Goal: Task Accomplishment & Management: Manage account settings

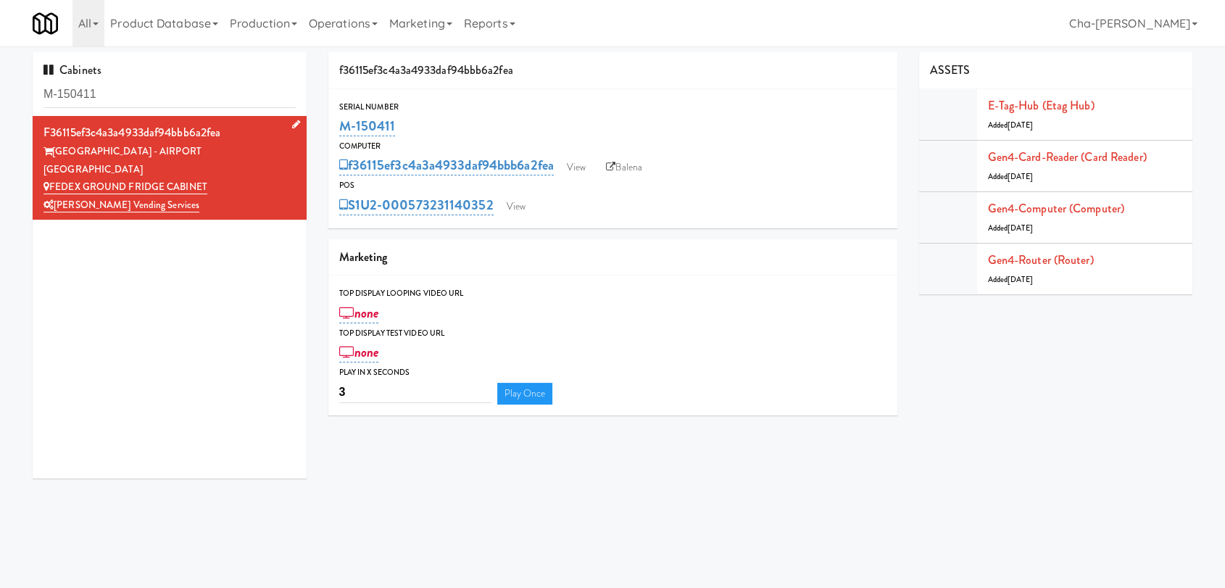
drag, startPoint x: 233, startPoint y: 165, endPoint x: 50, endPoint y: 169, distance: 182.6
click at [50, 178] on div "FEDEX GROUND FRIDGE CABINET" at bounding box center [169, 187] width 252 height 18
copy link "FEDEX GROUND FRIDGE CABINET"
click at [574, 169] on link "View" at bounding box center [575, 168] width 33 height 22
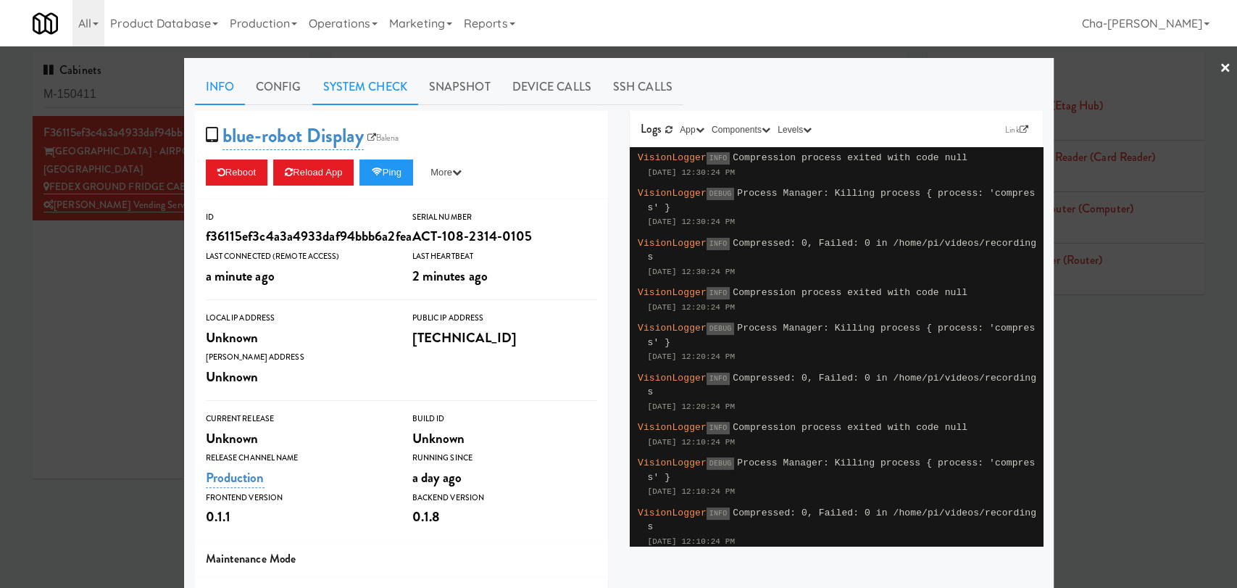
click at [333, 78] on link "System Check" at bounding box center [365, 87] width 106 height 36
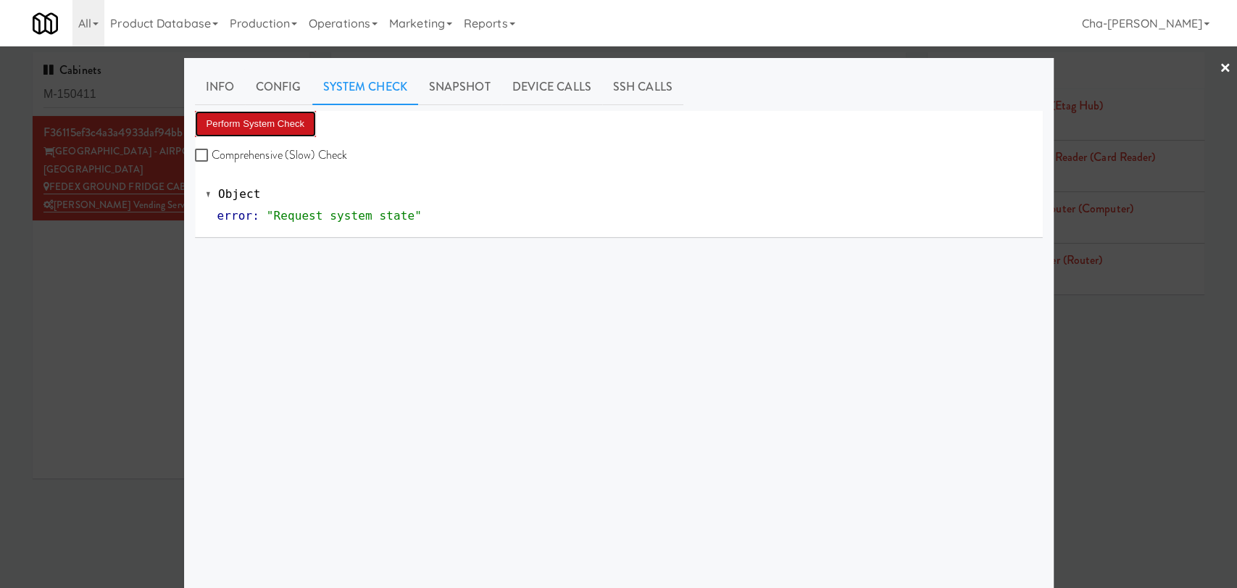
click at [253, 117] on button "Perform System Check" at bounding box center [256, 124] width 122 height 26
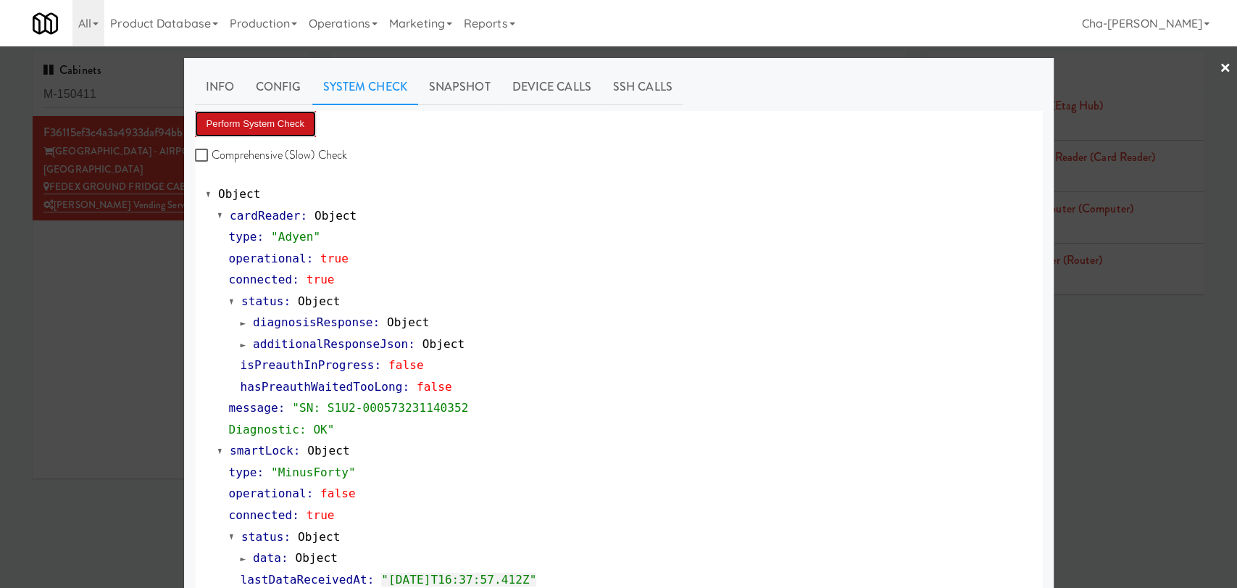
click at [275, 128] on button "Perform System Check" at bounding box center [256, 124] width 122 height 26
click at [116, 287] on div at bounding box center [618, 294] width 1237 height 588
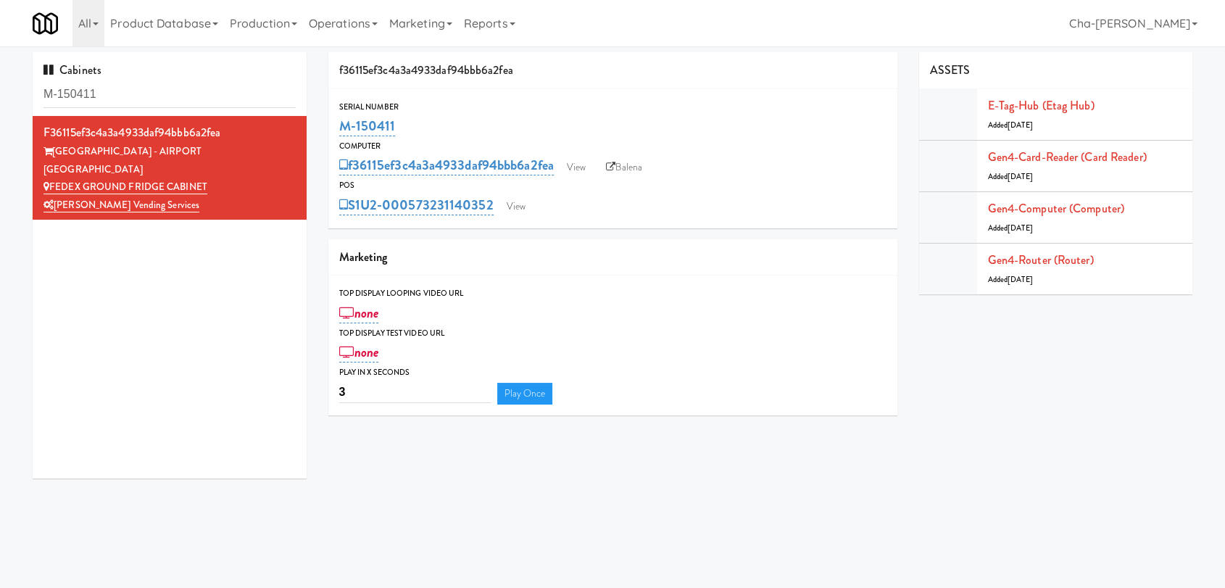
drag, startPoint x: 409, startPoint y: 137, endPoint x: 338, endPoint y: 138, distance: 71.0
click at [339, 138] on div "M-150411" at bounding box center [612, 126] width 547 height 25
copy link "M-150411"
click at [583, 164] on link "View" at bounding box center [575, 168] width 33 height 22
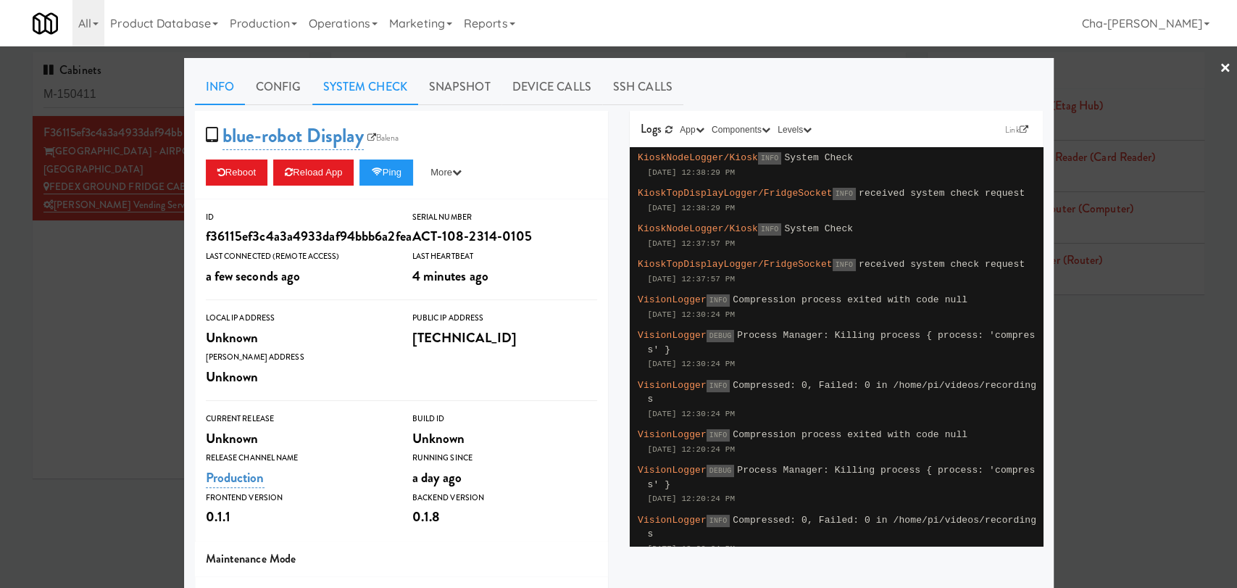
click at [375, 88] on link "System Check" at bounding box center [365, 87] width 106 height 36
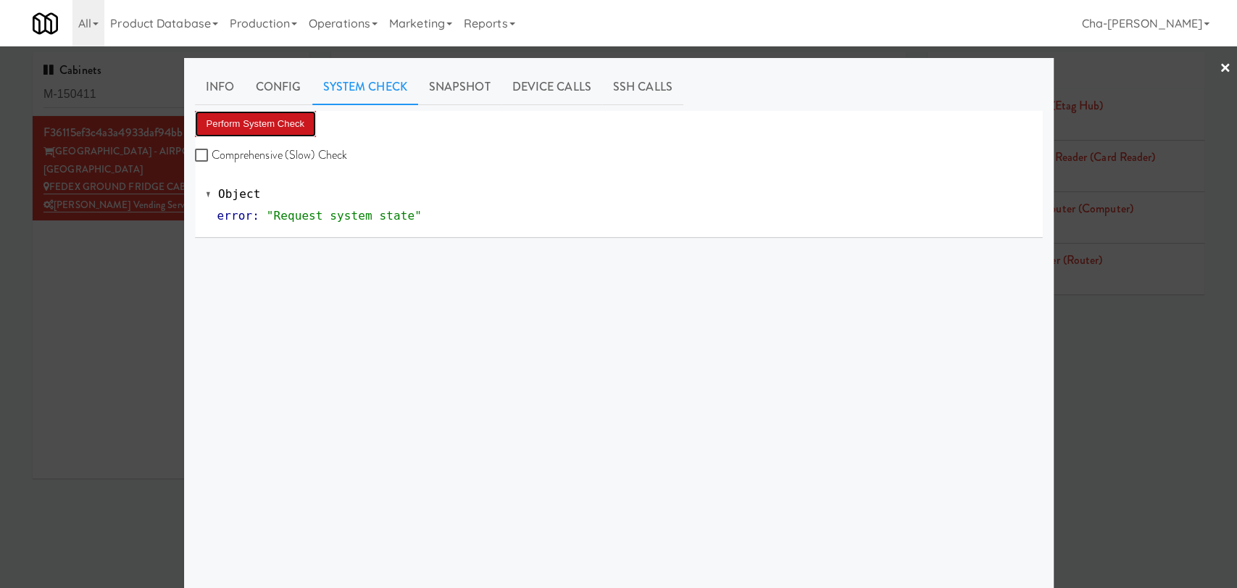
click at [278, 122] on button "Perform System Check" at bounding box center [256, 124] width 122 height 26
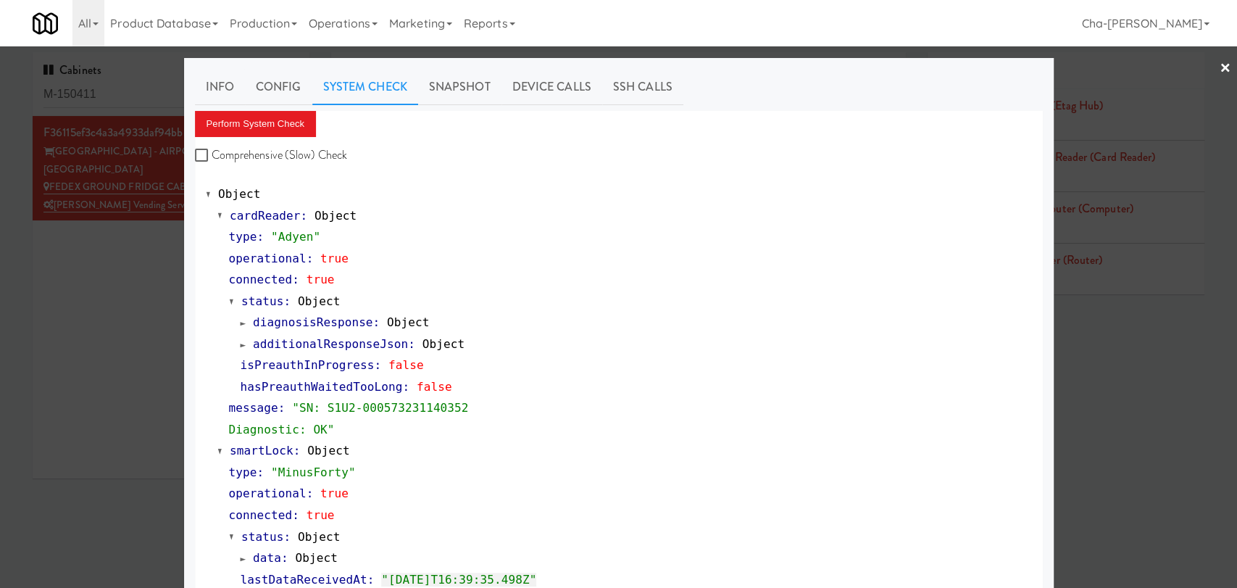
click at [120, 269] on div at bounding box center [618, 294] width 1237 height 588
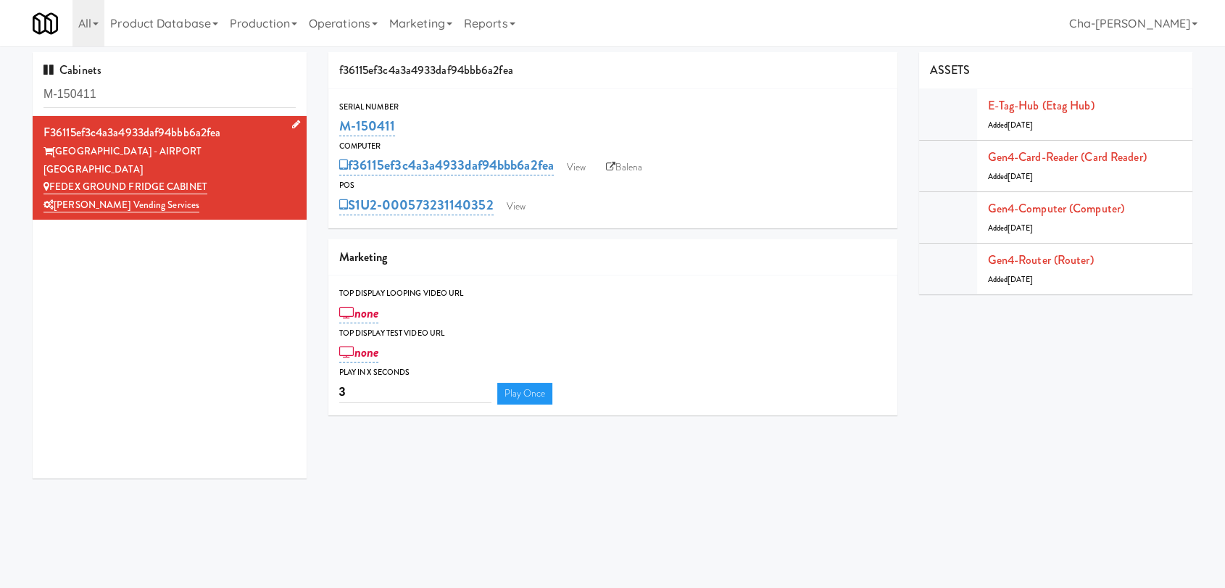
drag, startPoint x: 238, startPoint y: 169, endPoint x: 52, endPoint y: 166, distance: 186.2
click at [52, 178] on div "FEDEX GROUND FRIDGE CABINET" at bounding box center [169, 187] width 252 height 18
copy link "FEDEX GROUND FRIDGE CABINET"
click at [578, 173] on link "View" at bounding box center [575, 168] width 33 height 22
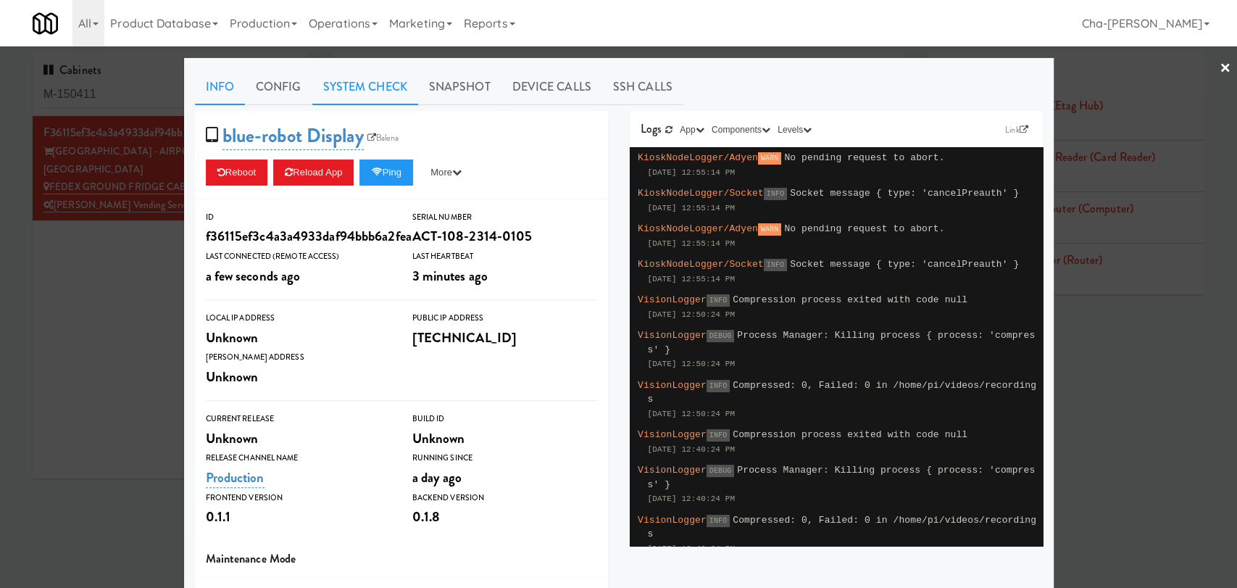
click at [361, 84] on link "System Check" at bounding box center [365, 87] width 106 height 36
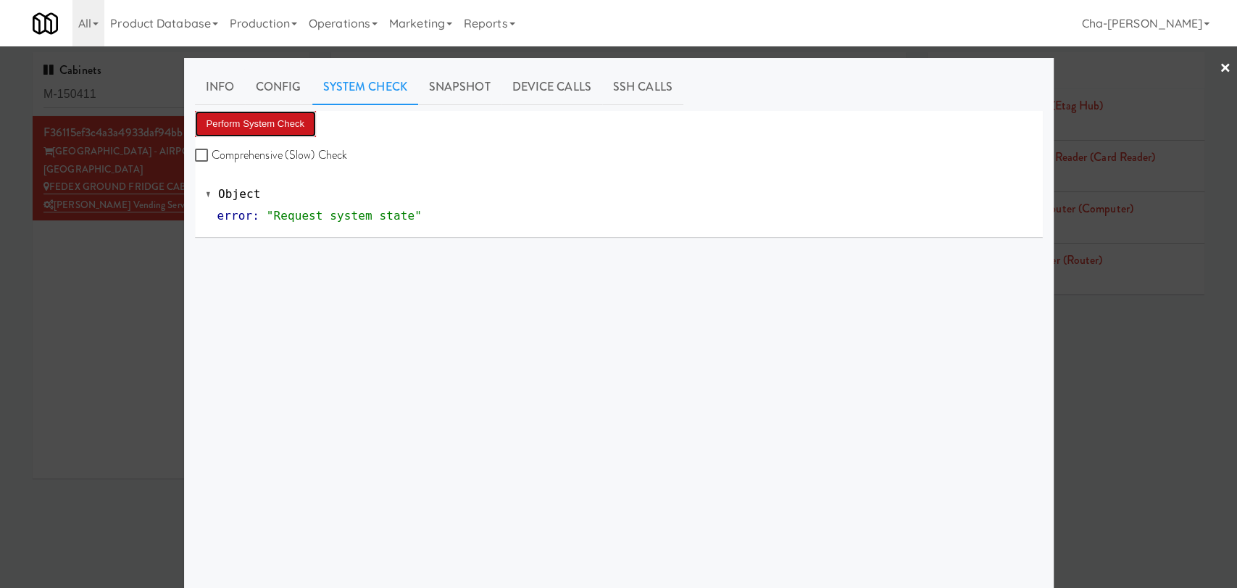
click at [283, 128] on button "Perform System Check" at bounding box center [256, 124] width 122 height 26
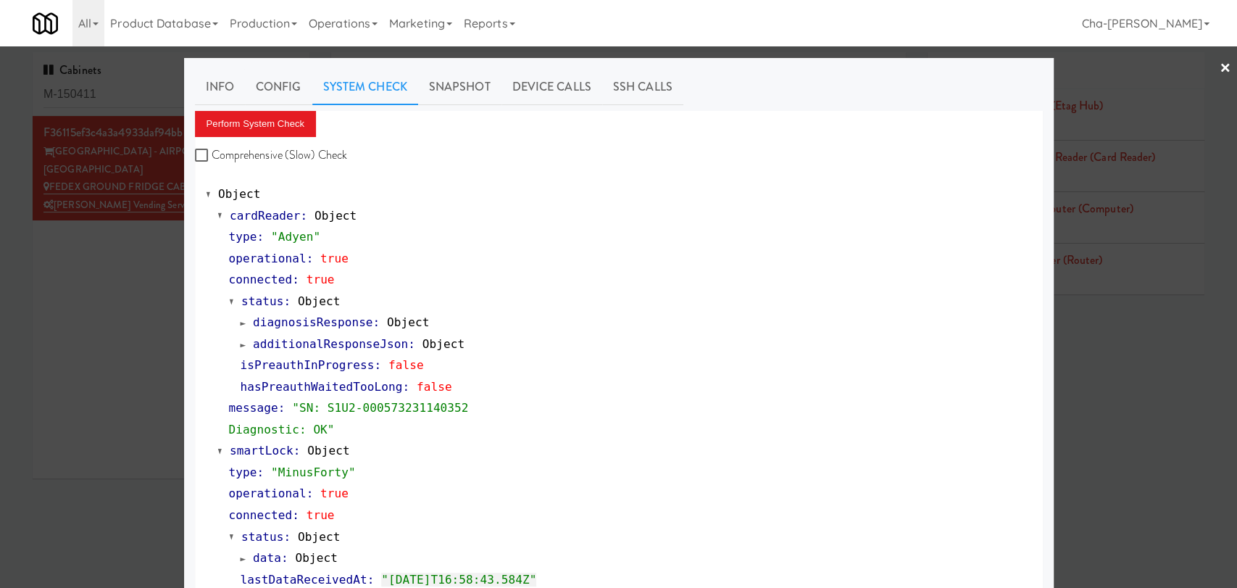
click at [142, 279] on div at bounding box center [618, 294] width 1237 height 588
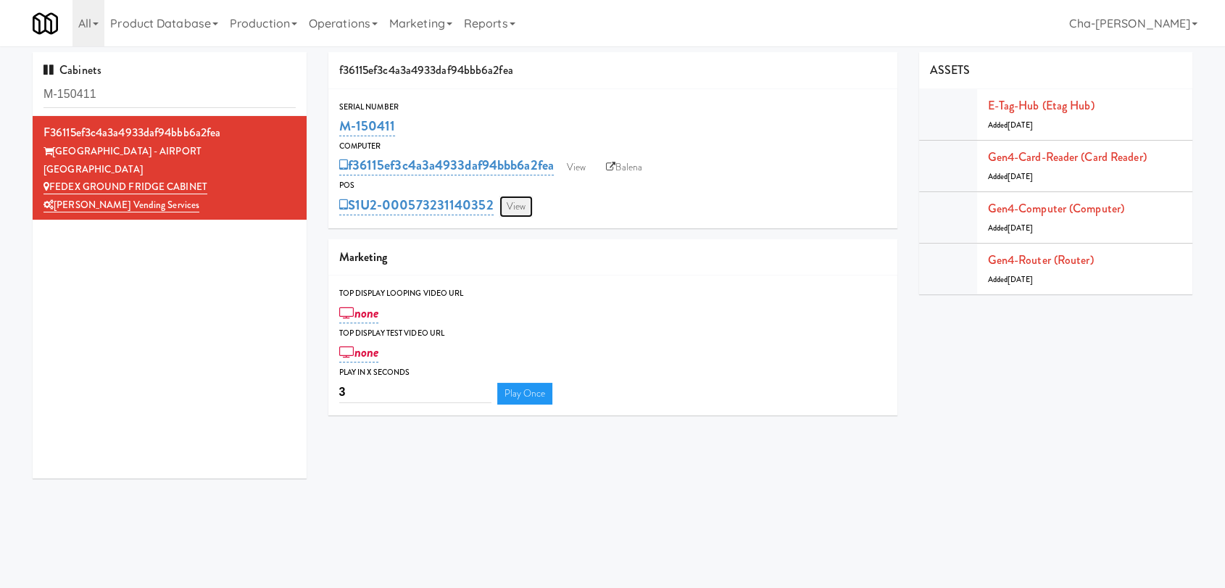
click at [525, 204] on link "View" at bounding box center [515, 207] width 33 height 22
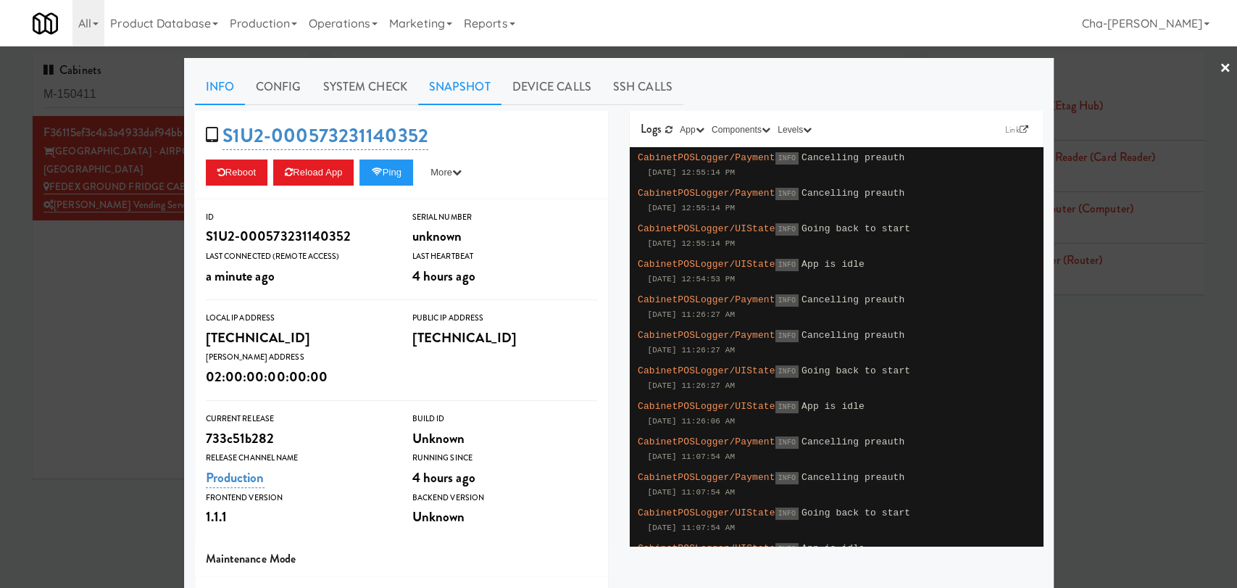
click at [457, 88] on link "Snapshot" at bounding box center [459, 87] width 83 height 36
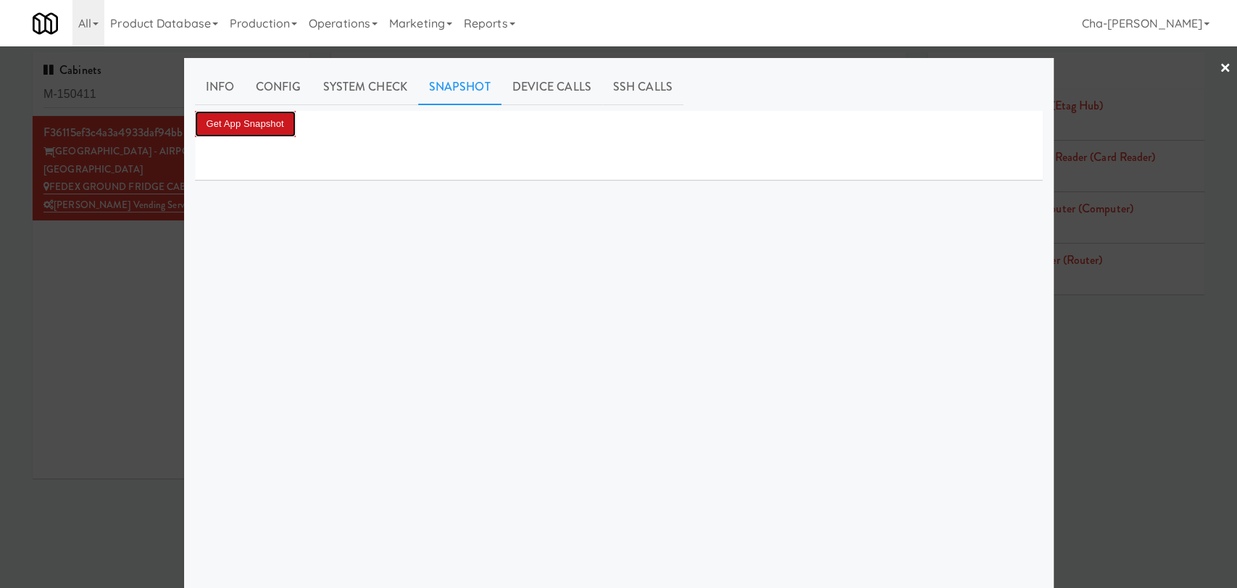
click at [254, 120] on button "Get App Snapshot" at bounding box center [245, 124] width 101 height 26
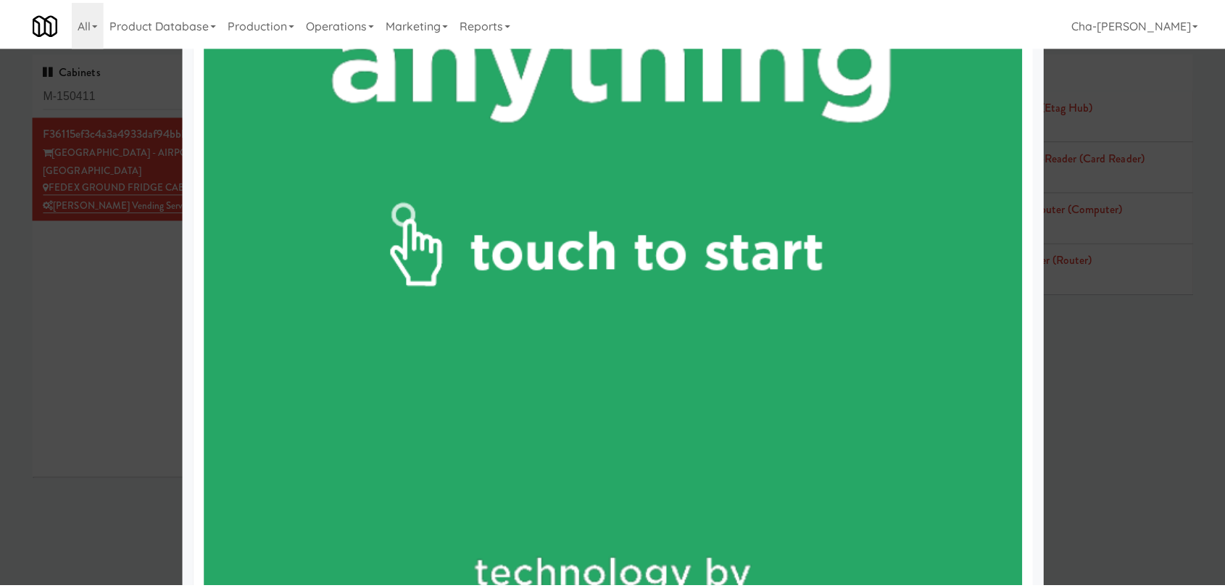
scroll to position [885, 0]
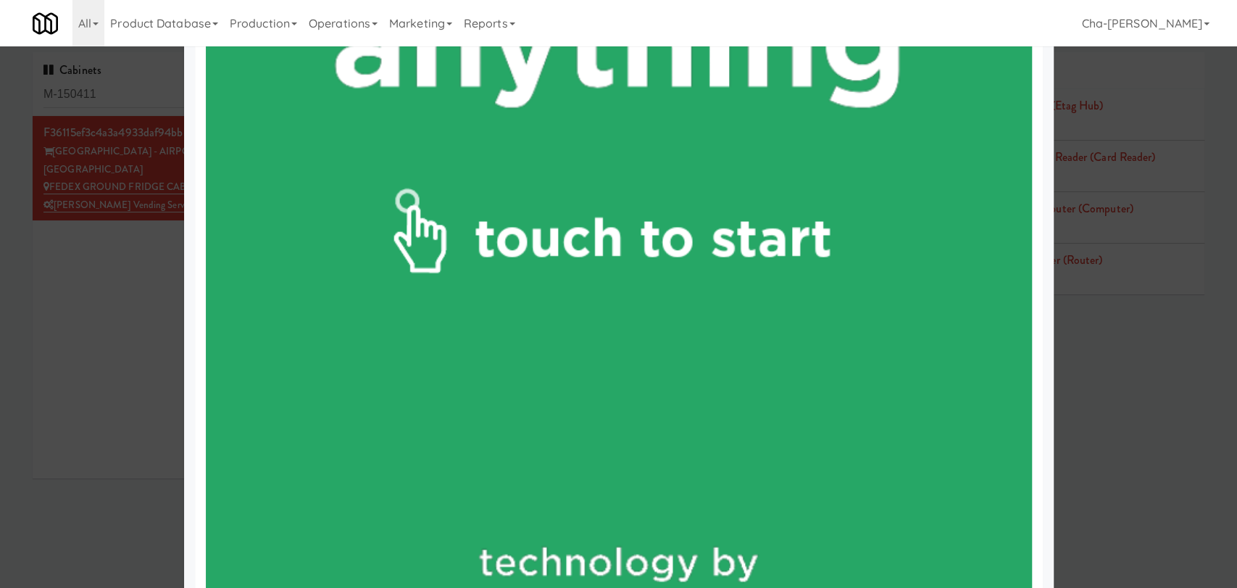
click at [61, 320] on div at bounding box center [618, 294] width 1237 height 588
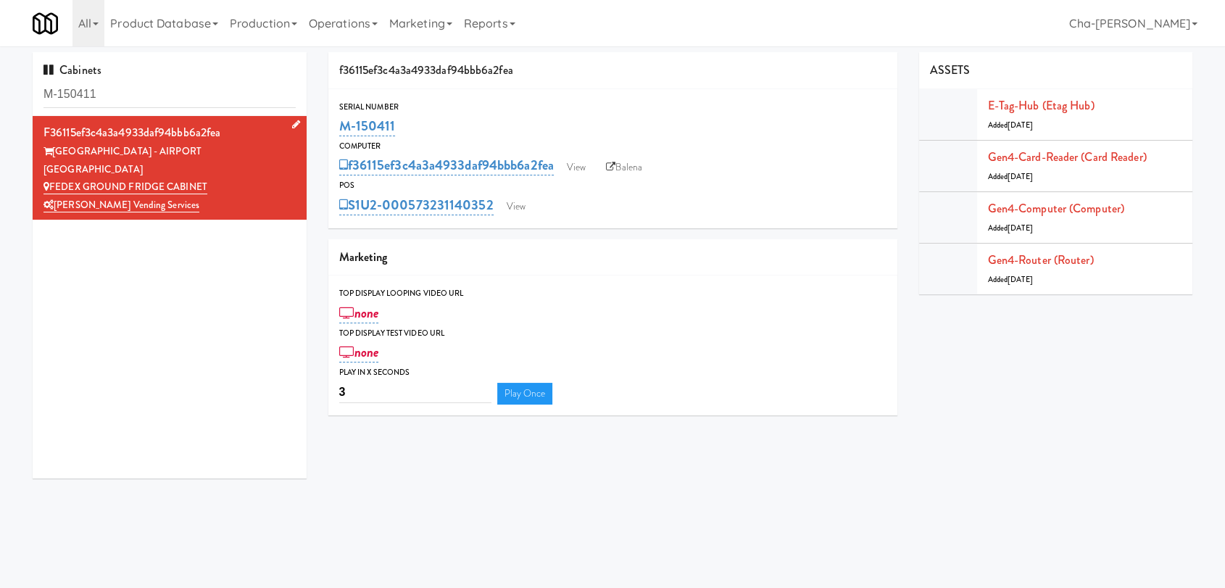
drag, startPoint x: 219, startPoint y: 169, endPoint x: 53, endPoint y: 164, distance: 166.0
click at [53, 178] on div "FEDEX GROUND FRIDGE CABINET" at bounding box center [169, 187] width 252 height 18
copy link "FEDEX GROUND FRIDGE CABINET"
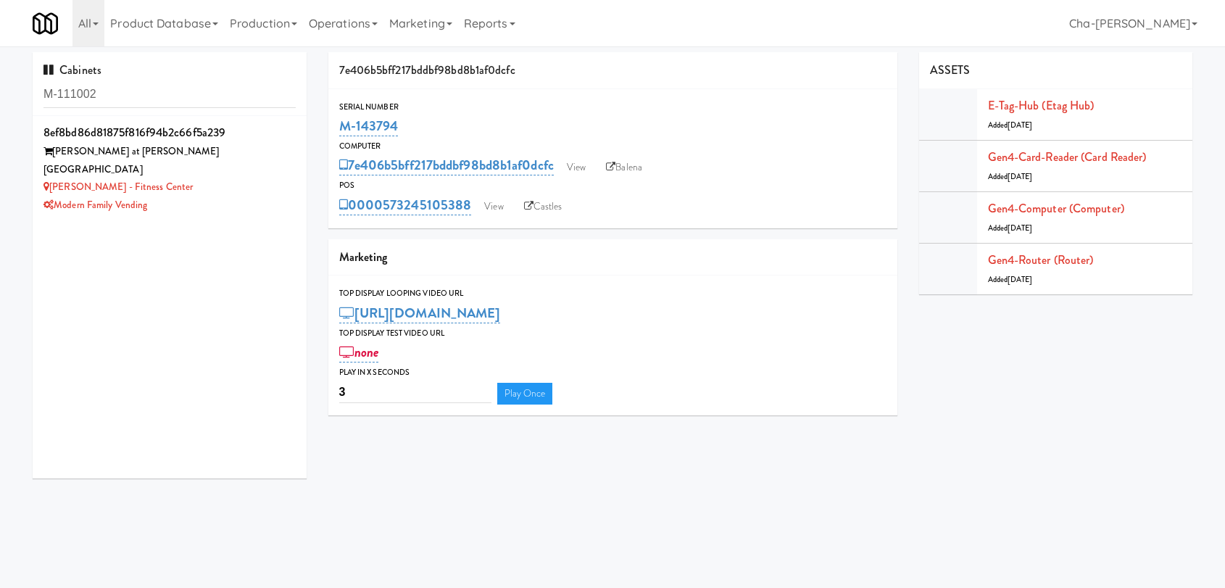
click at [145, 93] on input "M-111002" at bounding box center [169, 94] width 252 height 27
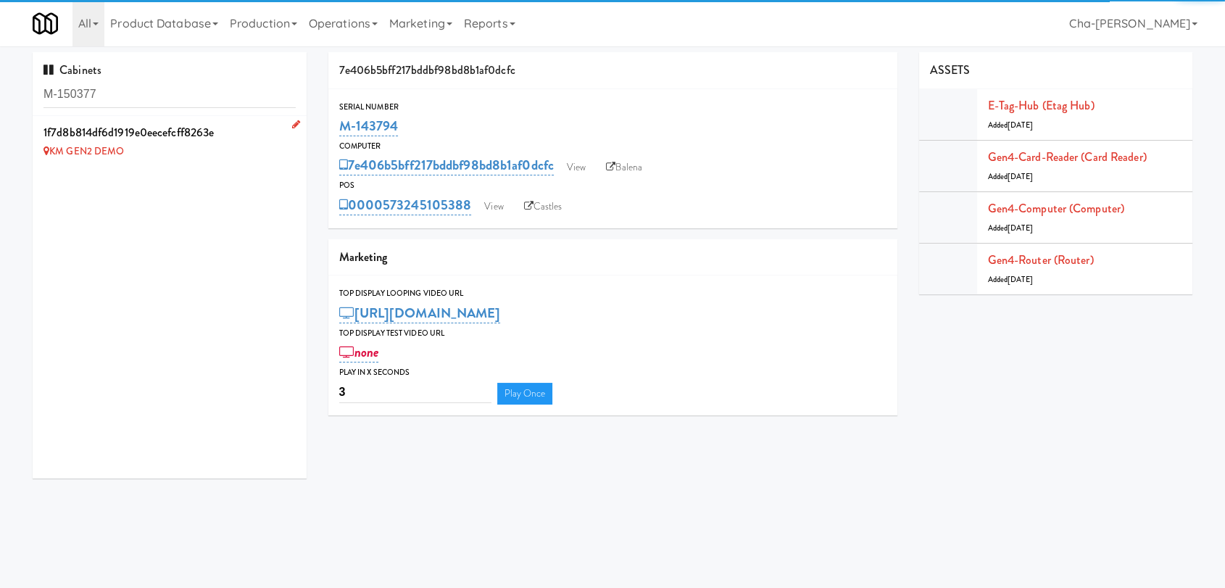
type input "M-150377"
click at [292, 123] on icon at bounding box center [296, 124] width 8 height 9
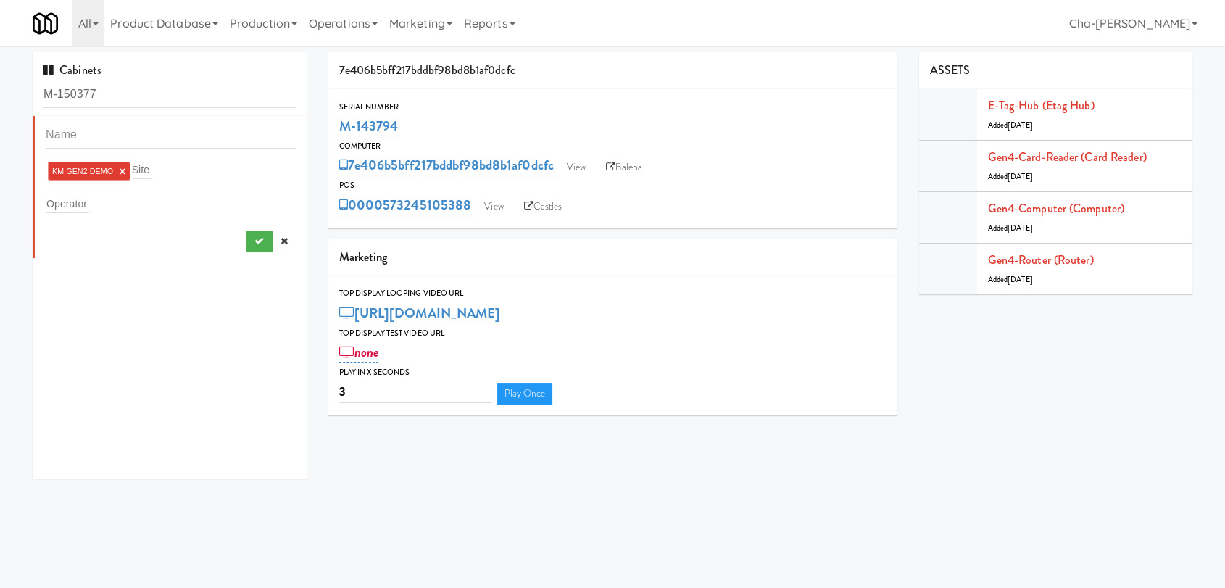
click at [121, 168] on link "×" at bounding box center [122, 171] width 7 height 12
click at [71, 200] on input "text" at bounding box center [67, 200] width 43 height 19
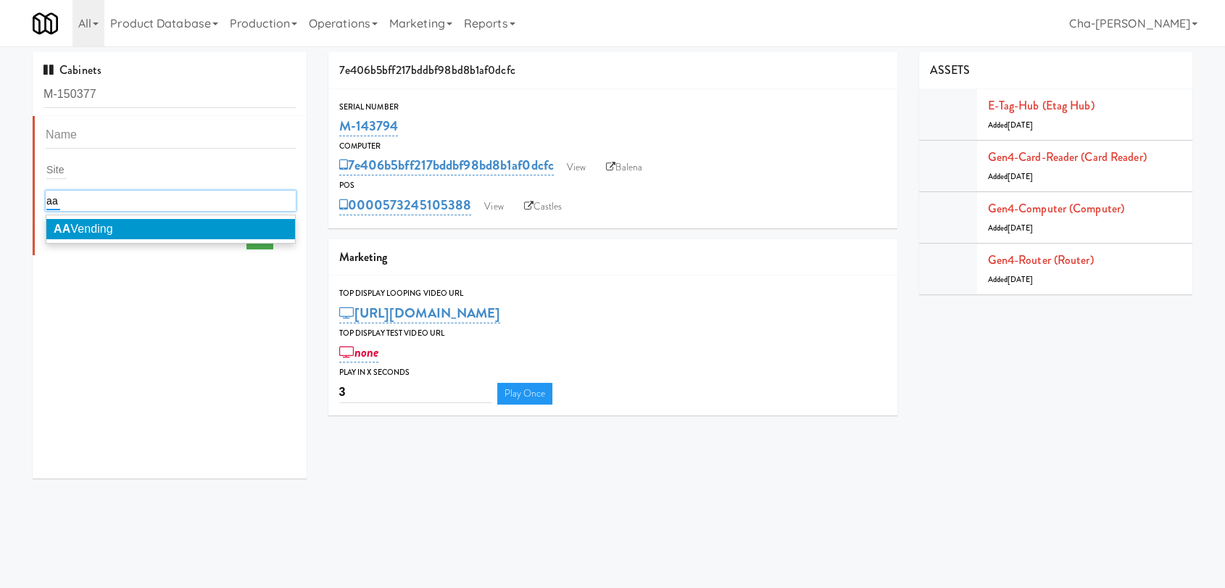
type input "aa"
click at [87, 219] on li "AA Vending" at bounding box center [170, 229] width 249 height 20
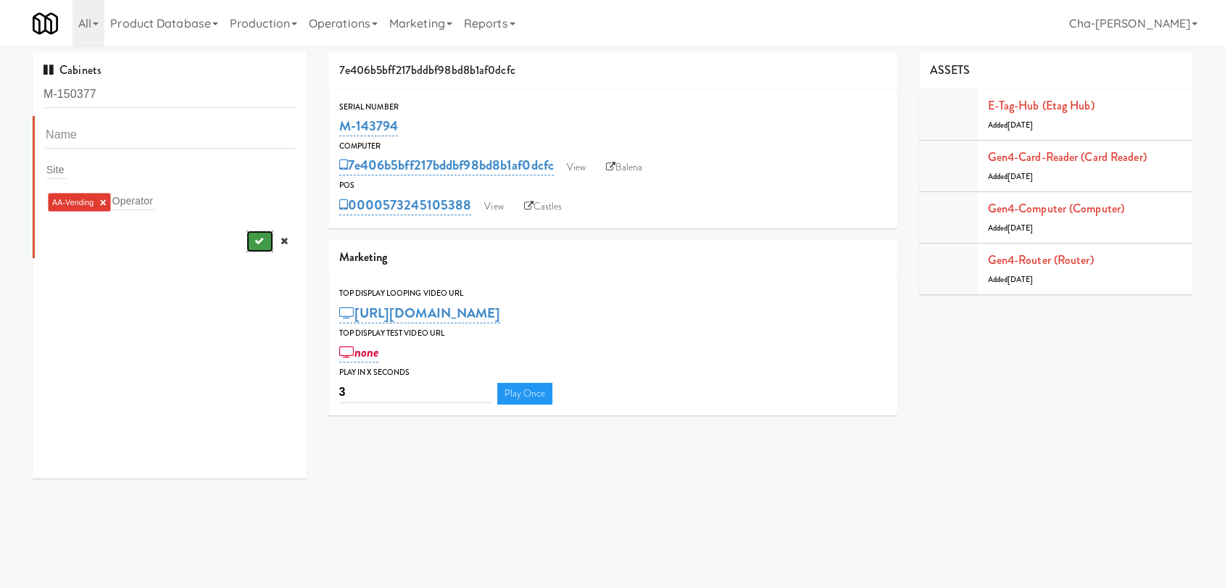
click at [246, 233] on button "submit" at bounding box center [259, 241] width 27 height 22
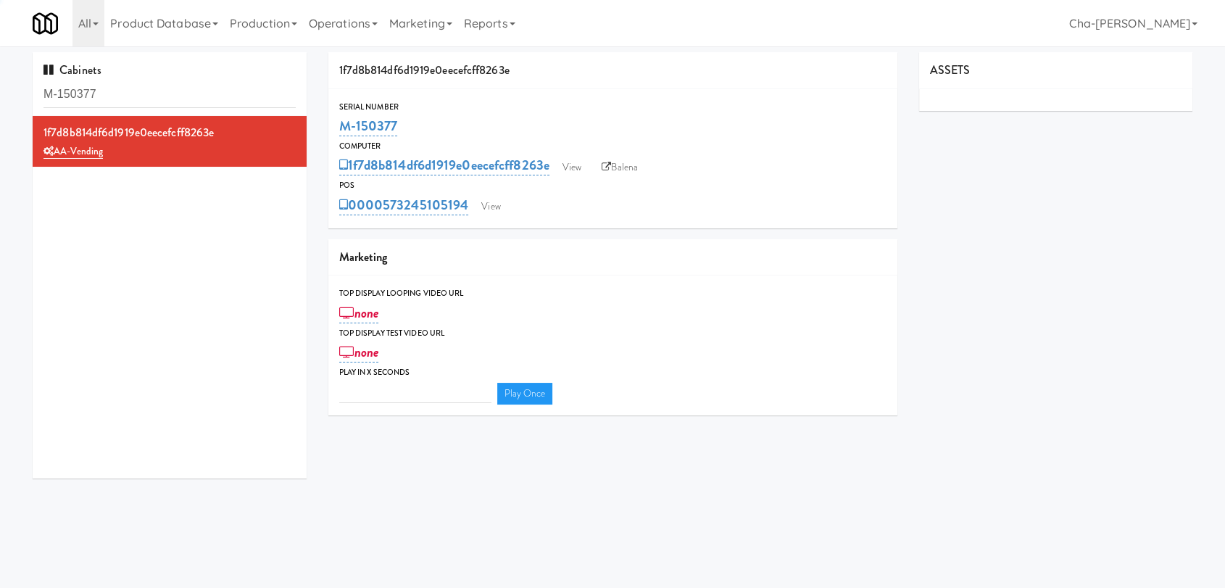
type input "3"
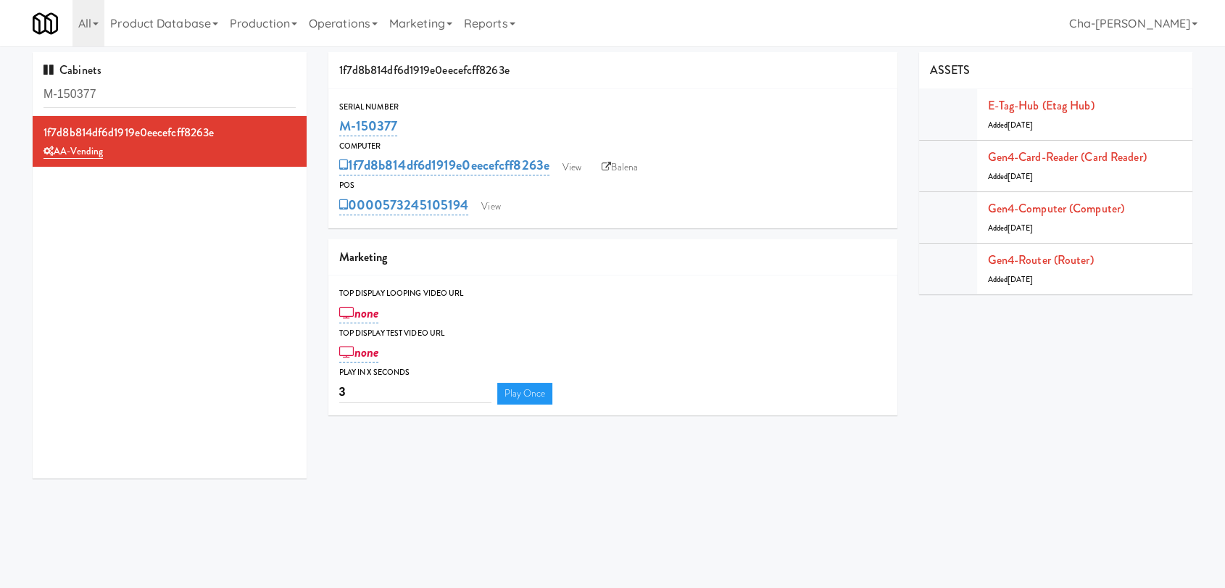
click at [803, 327] on div "Top Display Test Video Url" at bounding box center [612, 333] width 547 height 14
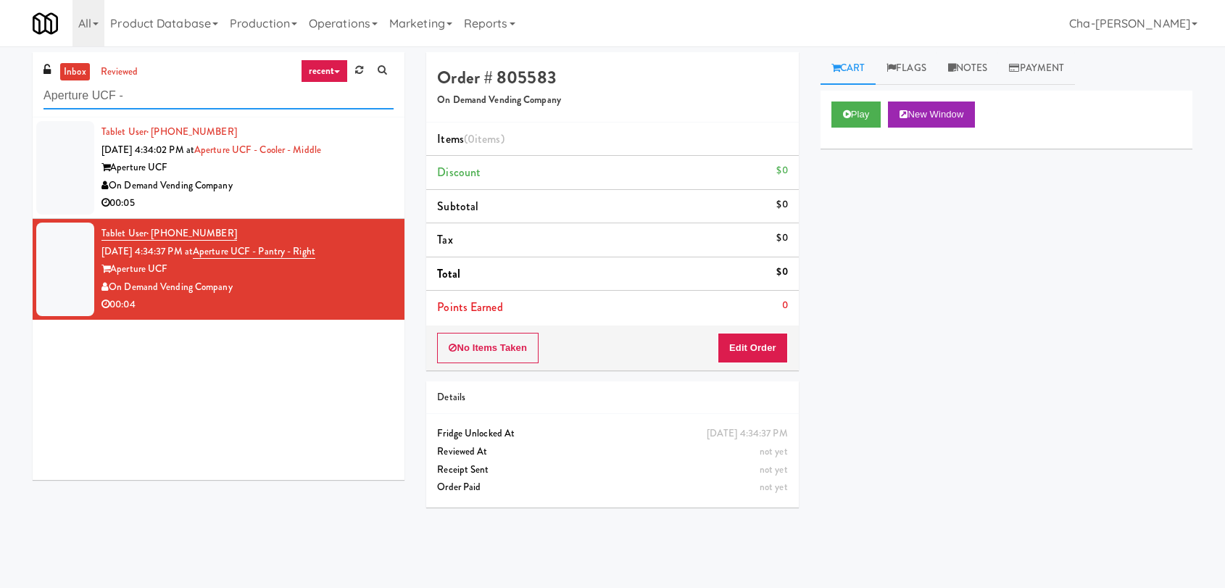
click at [171, 100] on input "Aperture UCF -" at bounding box center [218, 96] width 350 height 27
paste input "FEDEX GROUND FRIDGE CABINET"
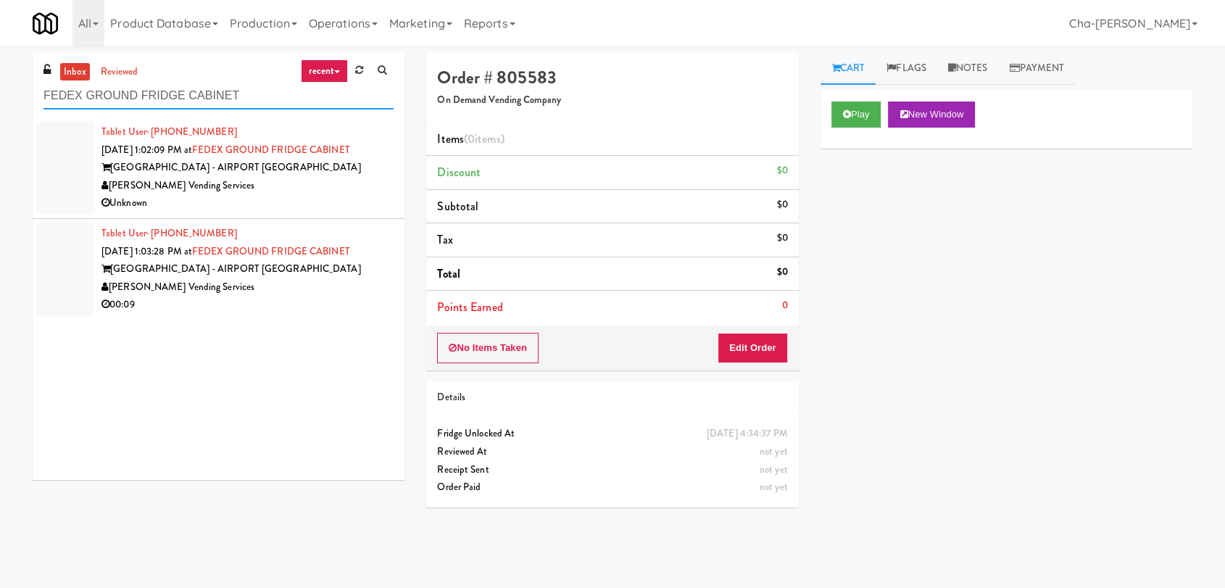
type input "FEDEX GROUND FRIDGE CABINET"
click at [329, 183] on div "[PERSON_NAME] Vending Services" at bounding box center [247, 186] width 292 height 18
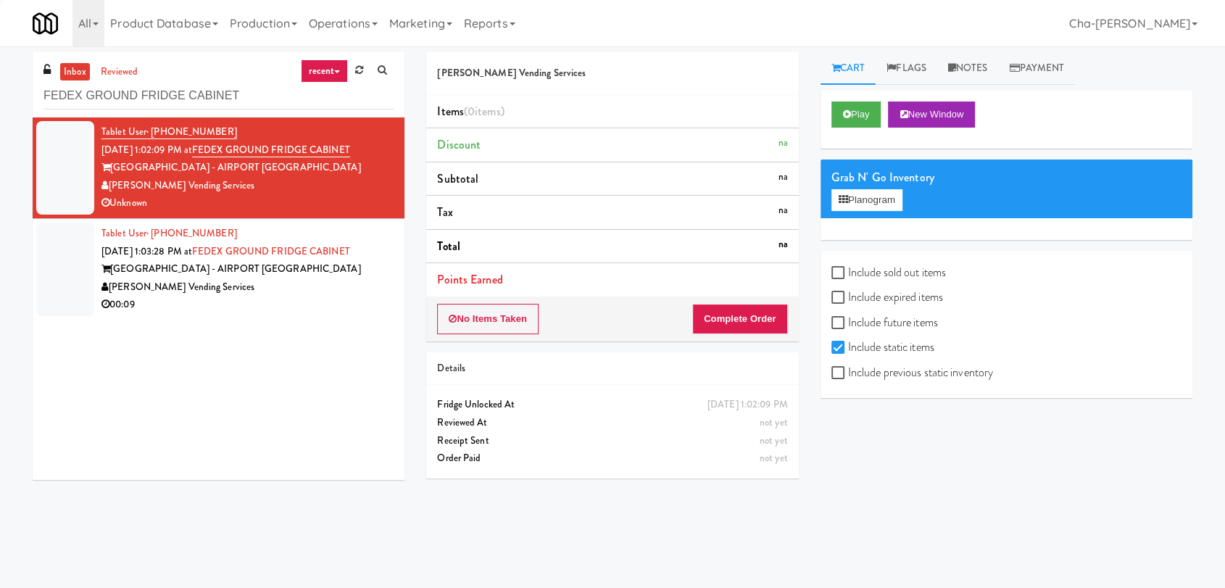
click at [338, 285] on div "[PERSON_NAME] Vending Services" at bounding box center [247, 287] width 292 height 18
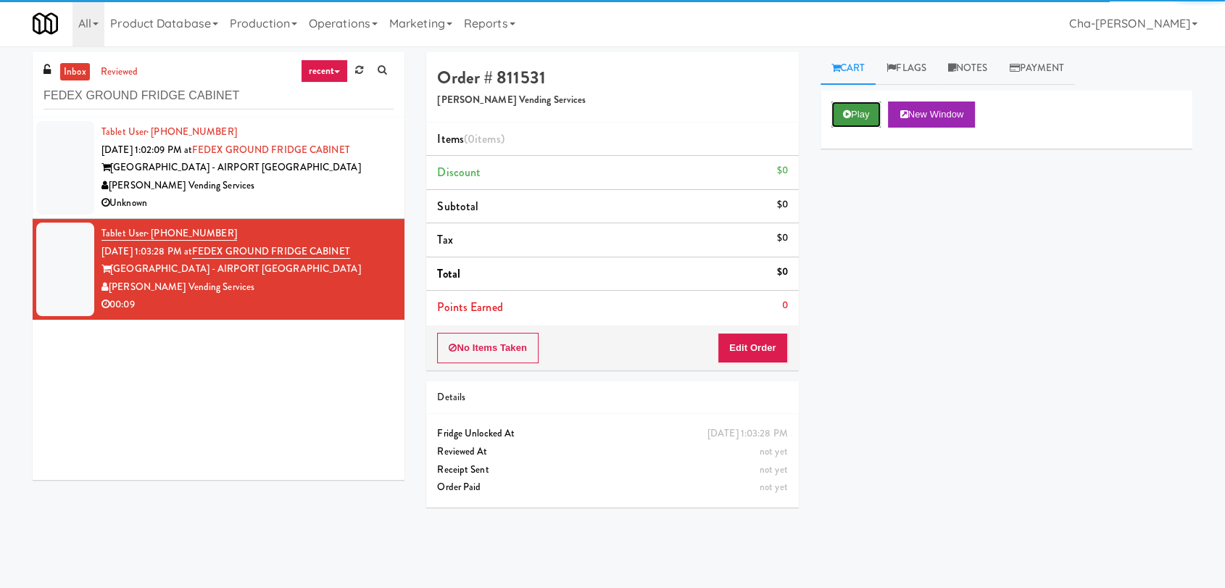
click at [864, 119] on button "Play" at bounding box center [856, 114] width 50 height 26
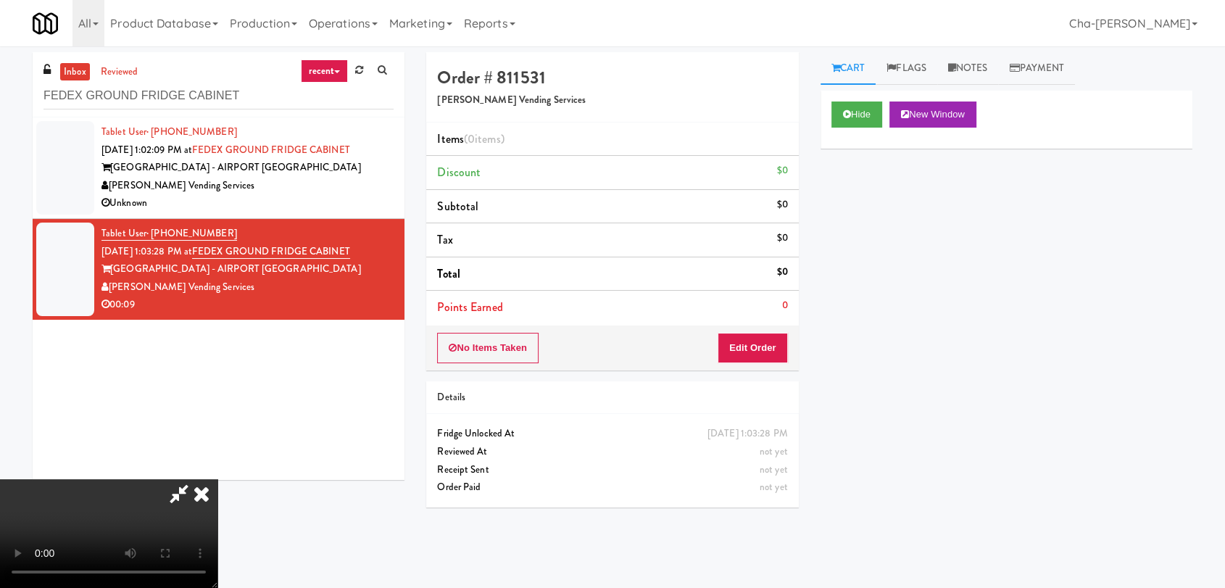
click at [217, 479] on icon at bounding box center [201, 493] width 32 height 29
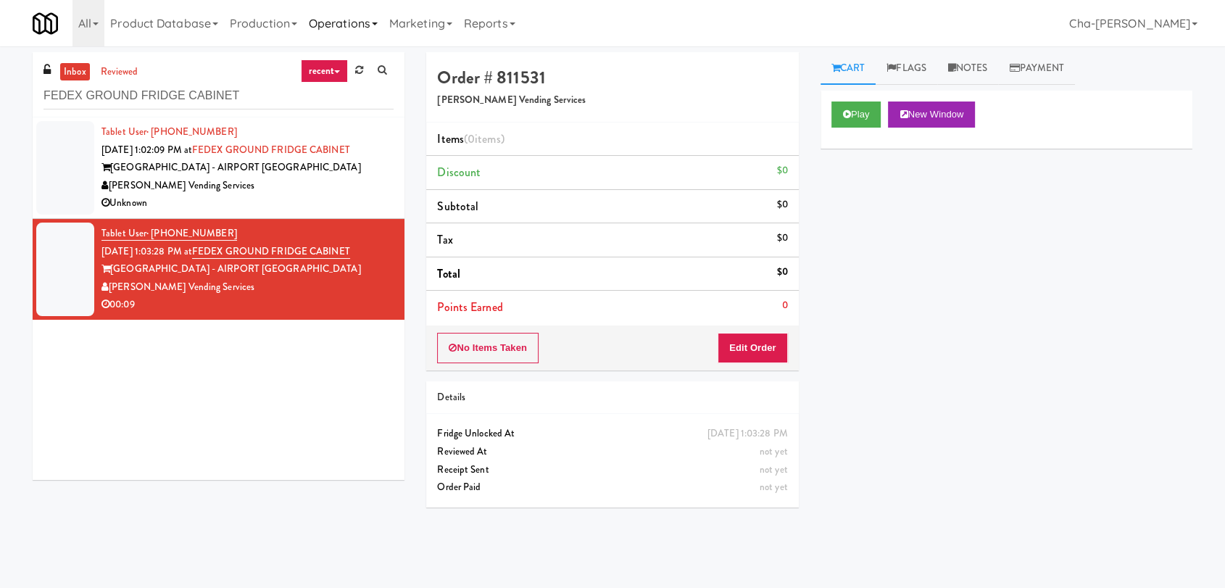
click at [336, 22] on link "Operations" at bounding box center [343, 23] width 80 height 46
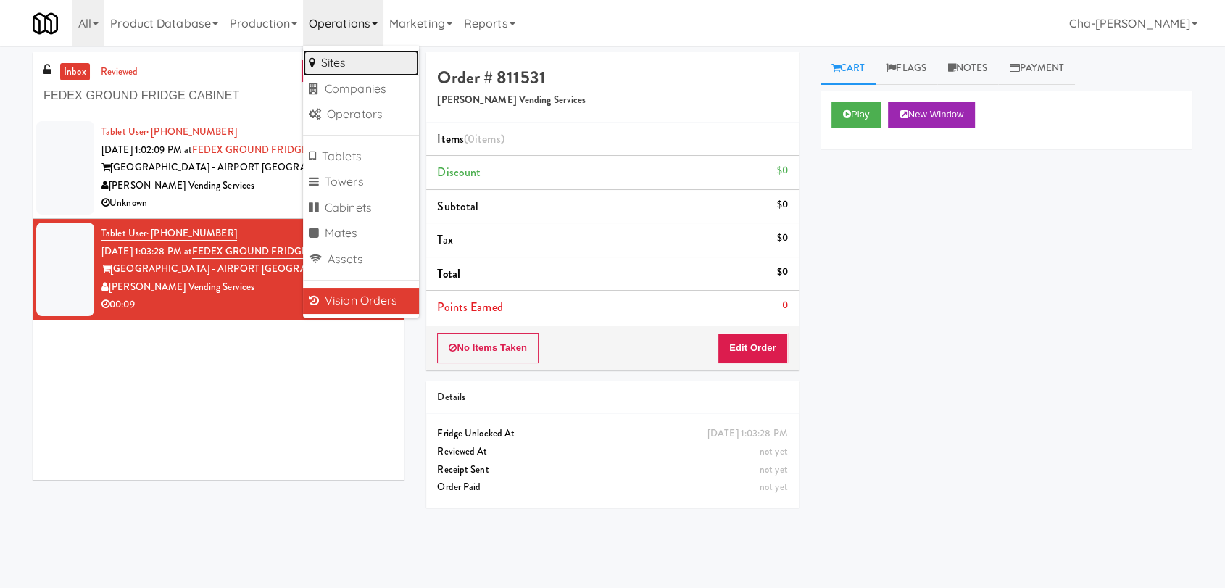
click at [344, 56] on link "Sites" at bounding box center [361, 63] width 116 height 26
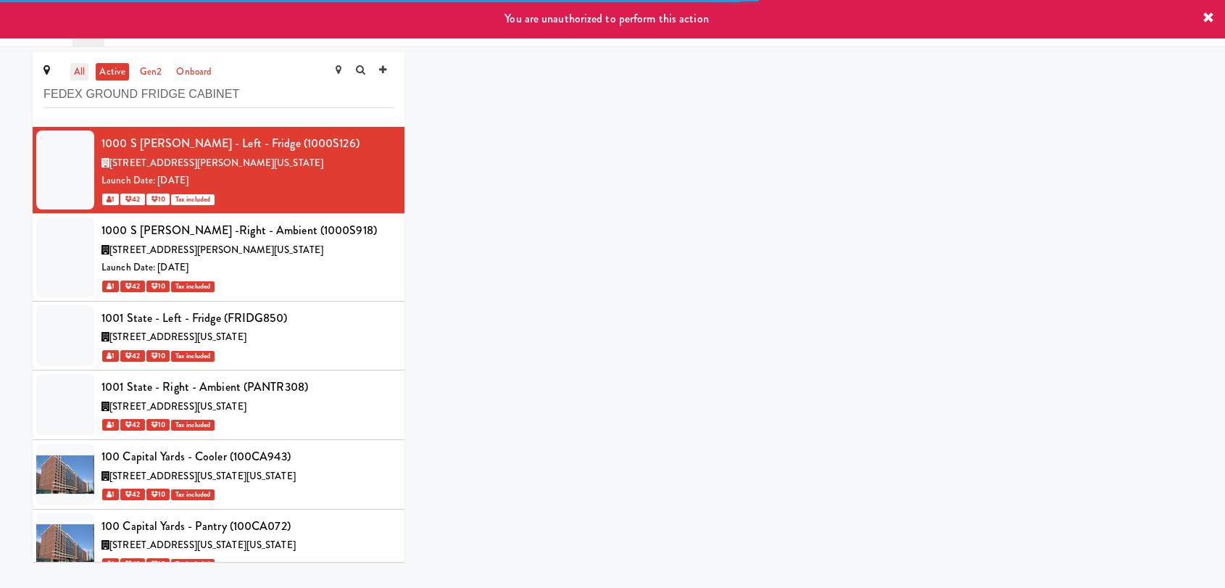
type input "FEDEX GROUND FRIDGE CABINET"
click at [76, 71] on link "all" at bounding box center [79, 72] width 18 height 18
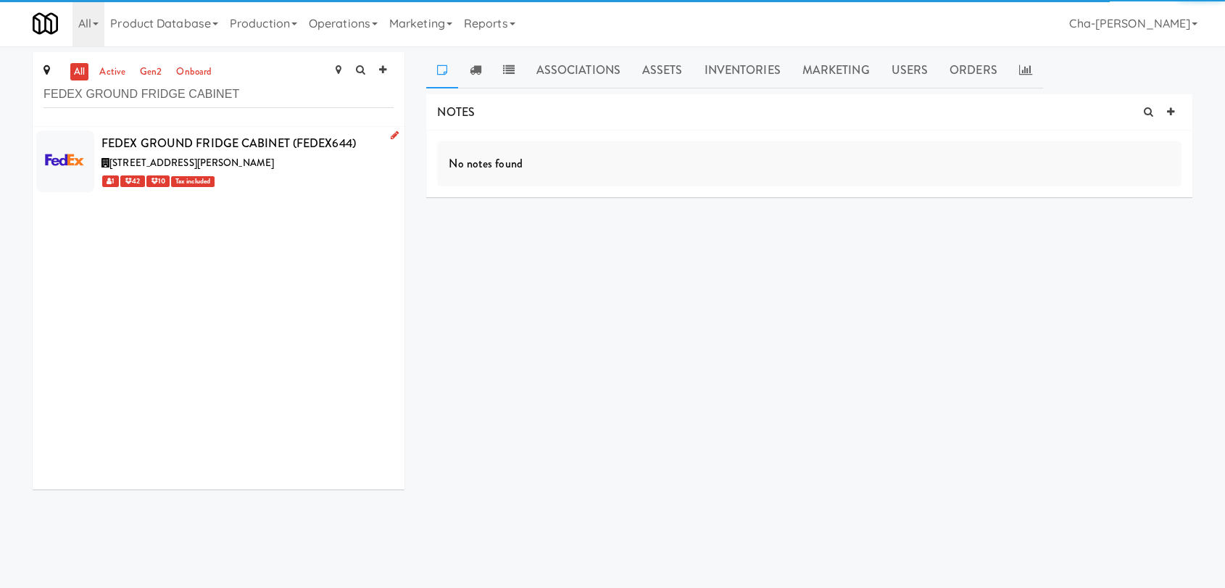
click at [391, 136] on icon at bounding box center [395, 134] width 8 height 9
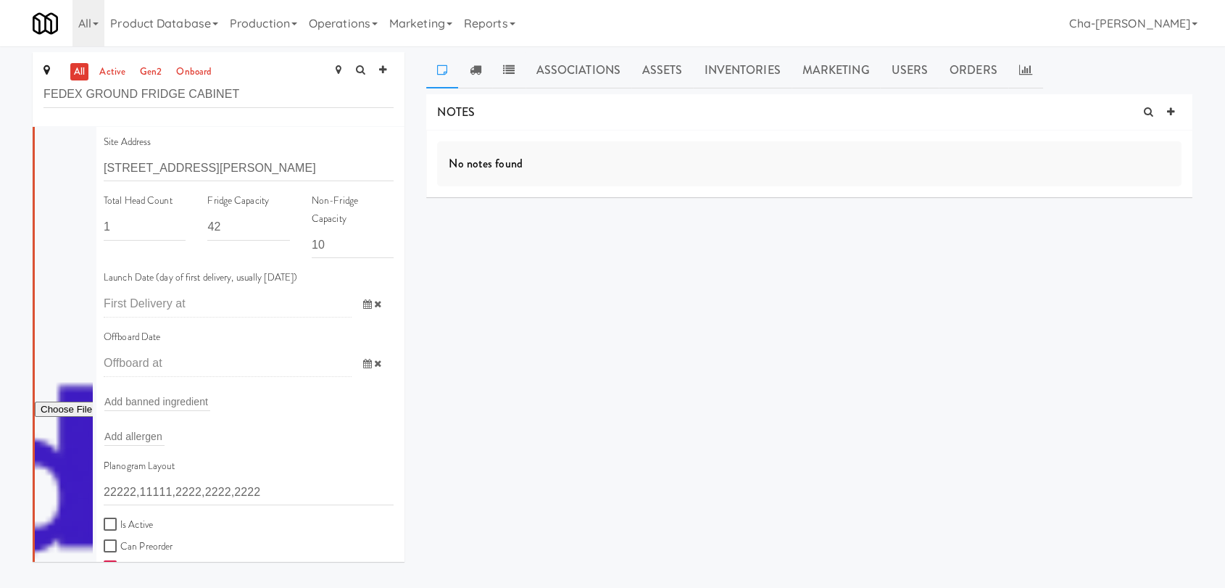
scroll to position [401, 0]
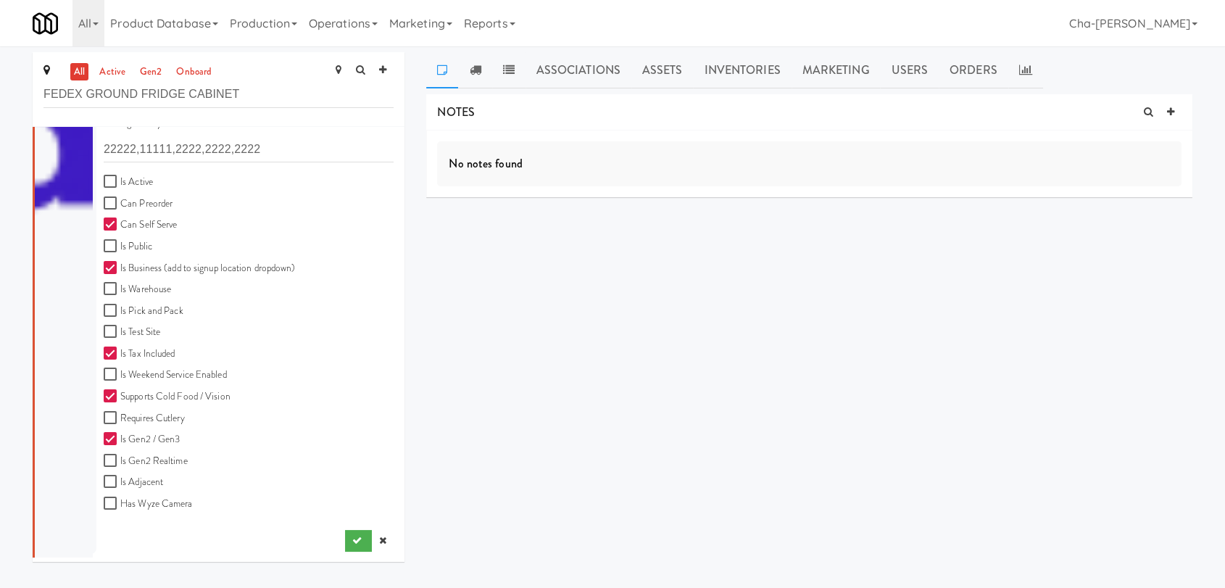
click at [112, 171] on div "Planogram Layout 22222,11111,2222,2222,2222 Is Active Can Preorder Can Self Ser…" at bounding box center [249, 318] width 312 height 409
click at [118, 180] on input "Is Active" at bounding box center [112, 182] width 17 height 12
checkbox input "true"
click at [345, 533] on button "submit" at bounding box center [358, 541] width 27 height 22
